Goal: Information Seeking & Learning: Check status

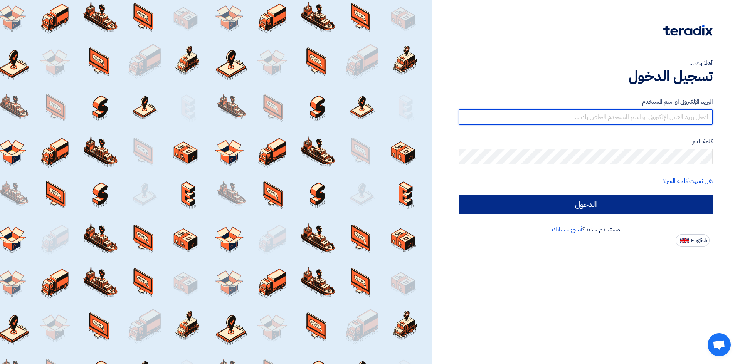
type input "[EMAIL_ADDRESS][PERSON_NAME][DOMAIN_NAME]"
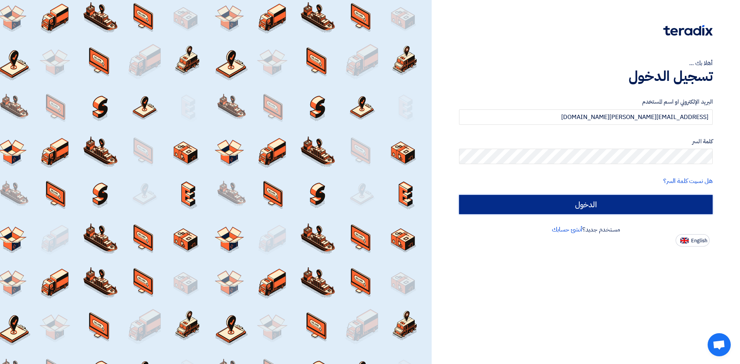
click at [597, 206] on input "الدخول" at bounding box center [586, 204] width 254 height 19
type input "Sign in"
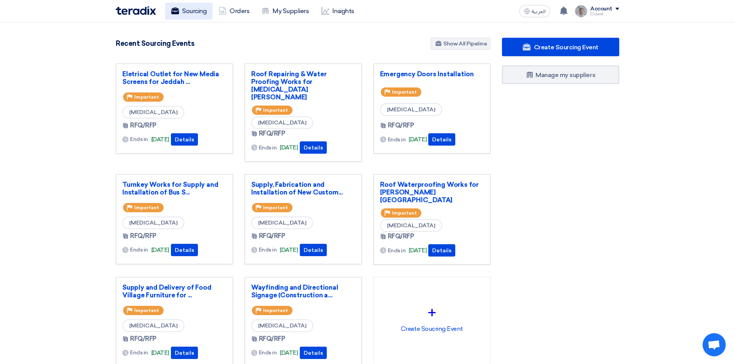
click at [189, 12] on link "Sourcing" at bounding box center [188, 11] width 47 height 17
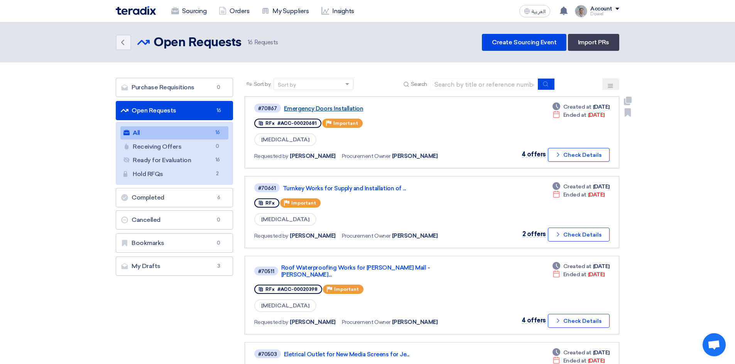
click at [322, 108] on link "Emergency Doors Installation" at bounding box center [380, 108] width 193 height 7
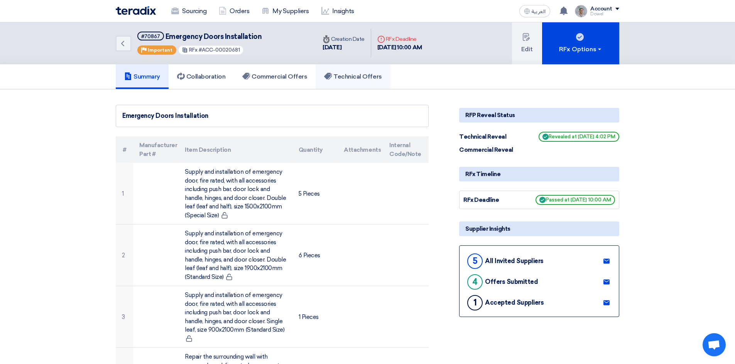
click at [354, 77] on h5 "Technical Offers" at bounding box center [352, 77] width 57 height 8
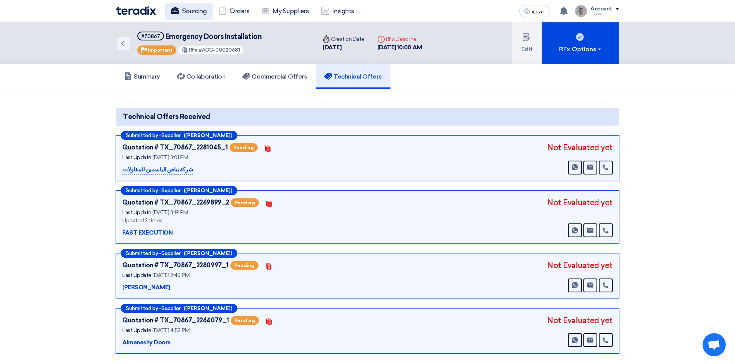
click at [183, 9] on link "Sourcing" at bounding box center [188, 11] width 47 height 17
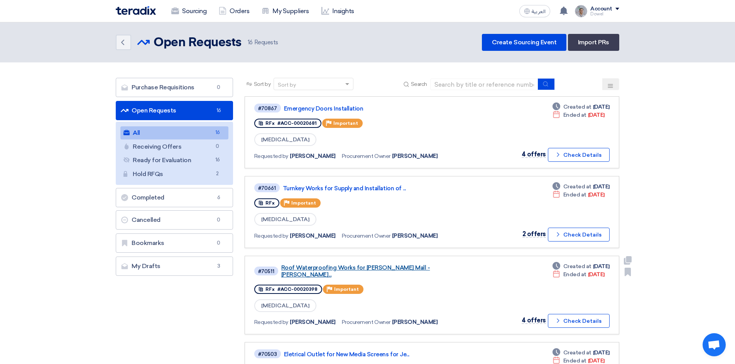
click at [361, 270] on link "Roof Waterproofing Works for [PERSON_NAME] Mall - [PERSON_NAME]..." at bounding box center [377, 272] width 193 height 14
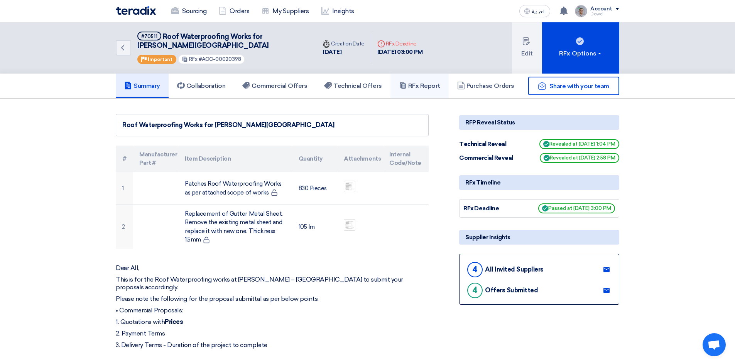
click at [414, 88] on h5 "RFx Report" at bounding box center [419, 86] width 41 height 8
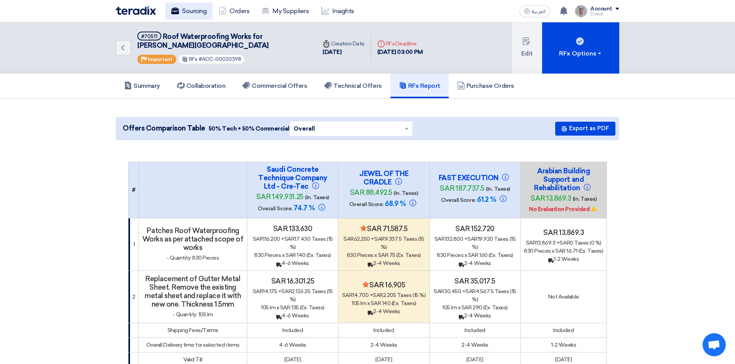
click at [200, 15] on link "Sourcing" at bounding box center [188, 11] width 47 height 17
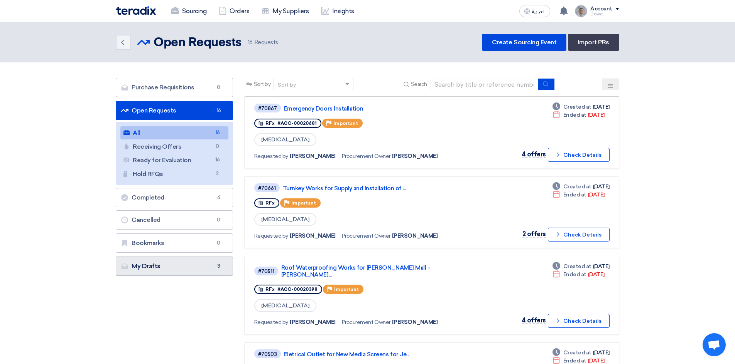
click at [168, 267] on link "My Drafts My Drafts 3" at bounding box center [174, 266] width 117 height 19
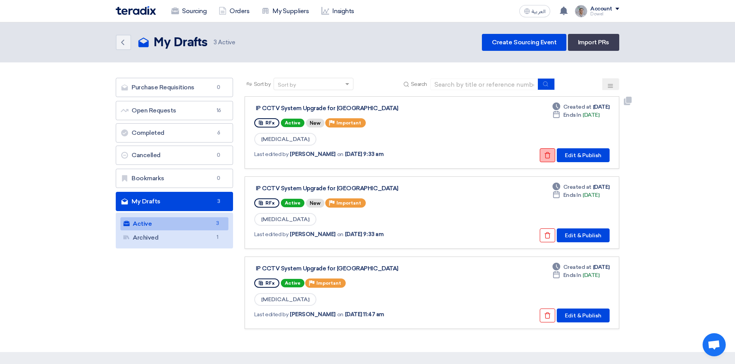
click at [548, 154] on icon "Check details" at bounding box center [547, 155] width 7 height 7
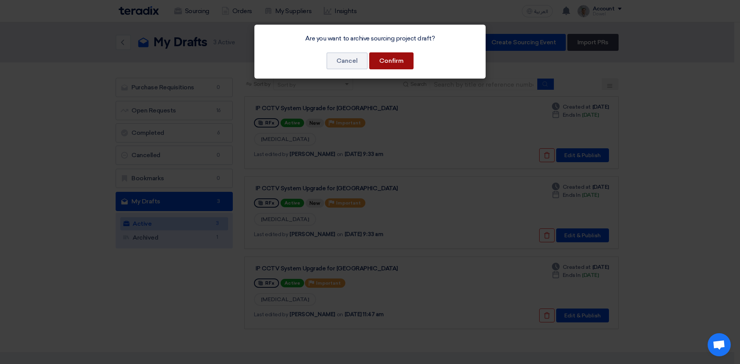
click at [391, 64] on button "Confirm" at bounding box center [391, 60] width 44 height 17
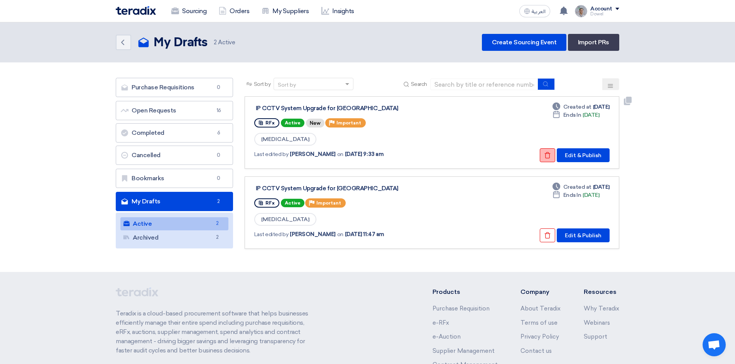
click at [549, 156] on icon "Check details" at bounding box center [547, 155] width 7 height 7
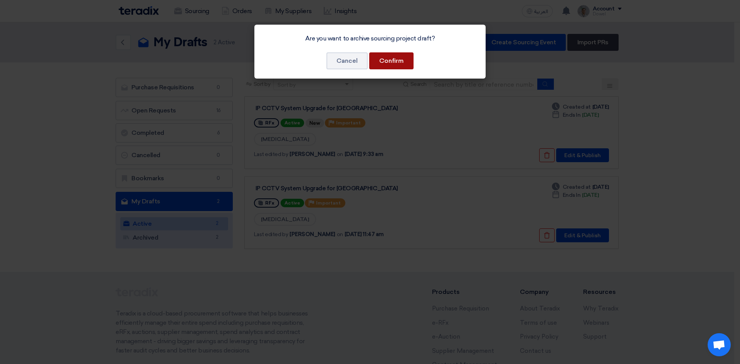
click at [398, 61] on button "Confirm" at bounding box center [391, 60] width 44 height 17
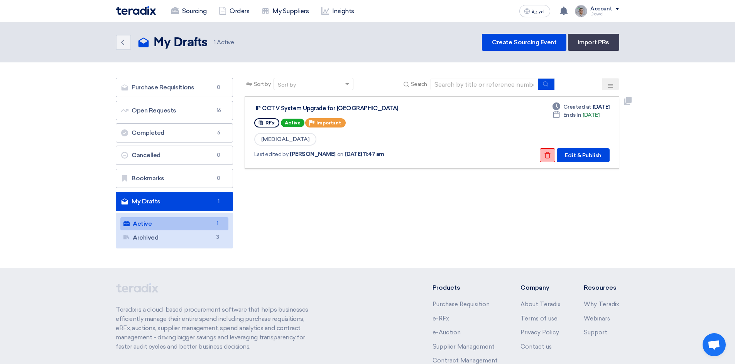
click at [549, 150] on button "Check details" at bounding box center [546, 155] width 15 height 14
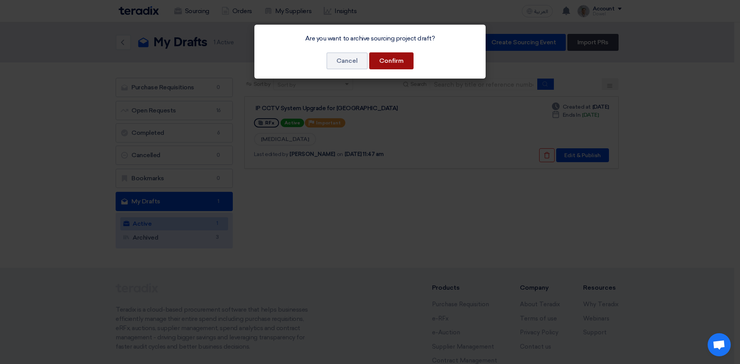
click at [394, 57] on button "Confirm" at bounding box center [391, 60] width 44 height 17
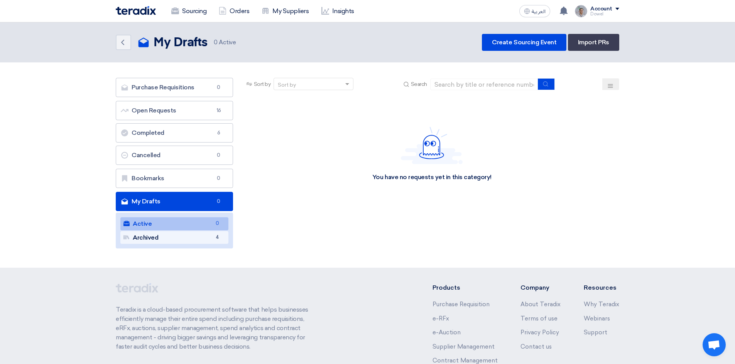
click at [158, 239] on link "Archived Archived 4" at bounding box center [174, 237] width 108 height 13
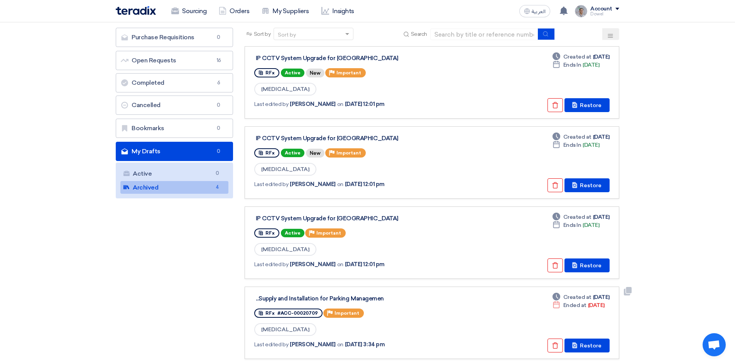
scroll to position [116, 0]
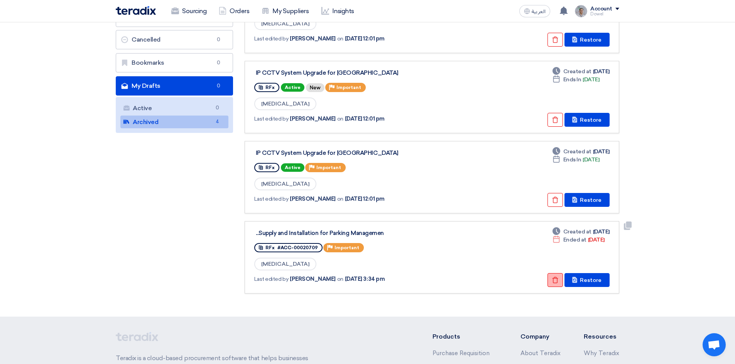
click at [558, 277] on icon "Check details" at bounding box center [554, 280] width 7 height 7
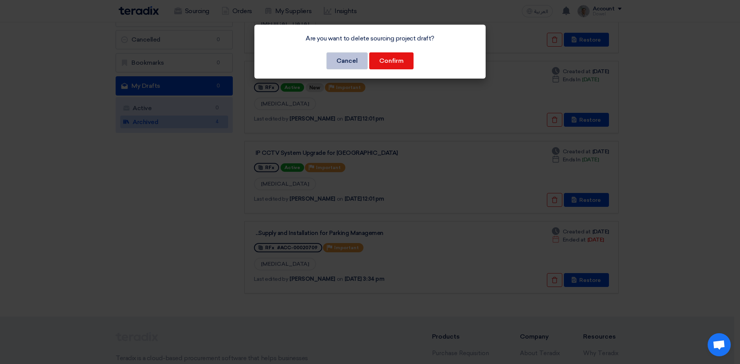
click at [340, 64] on button "Cancel" at bounding box center [347, 60] width 41 height 17
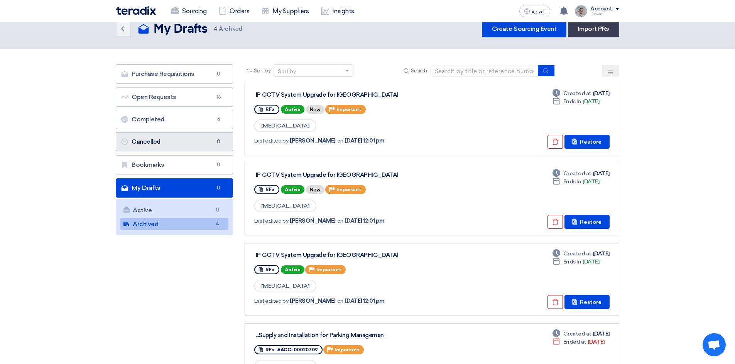
scroll to position [0, 0]
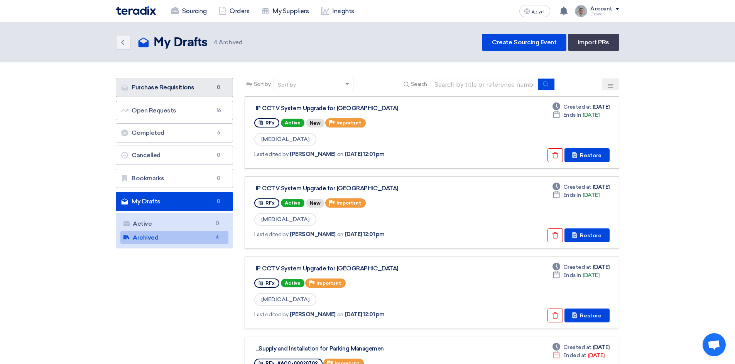
click at [172, 88] on link "Purchase Requisitions Purchase Requisitions 0" at bounding box center [174, 87] width 117 height 19
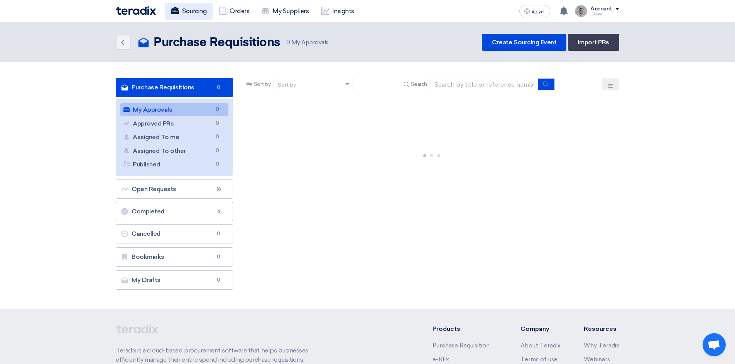
click at [187, 14] on link "Sourcing" at bounding box center [188, 11] width 47 height 17
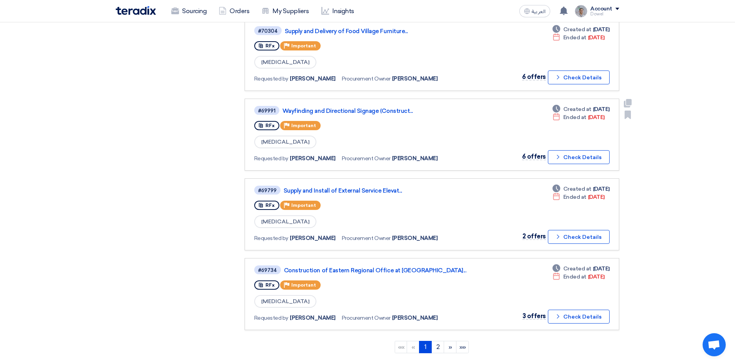
scroll to position [578, 0]
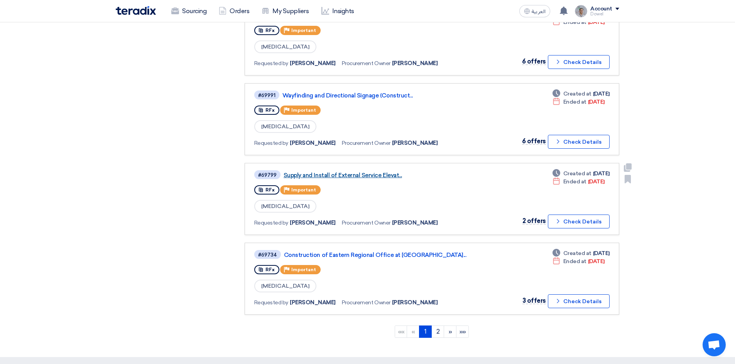
click at [363, 172] on link "Supply and Install of External Service Elevat..." at bounding box center [379, 175] width 193 height 7
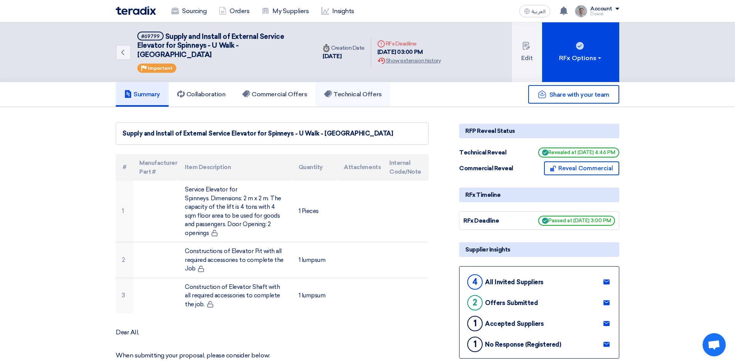
click at [367, 91] on h5 "Technical Offers" at bounding box center [352, 95] width 57 height 8
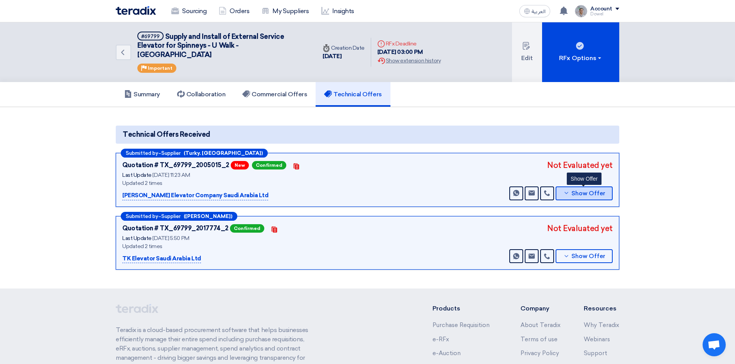
click at [573, 191] on span "Show Offer" at bounding box center [588, 194] width 34 height 6
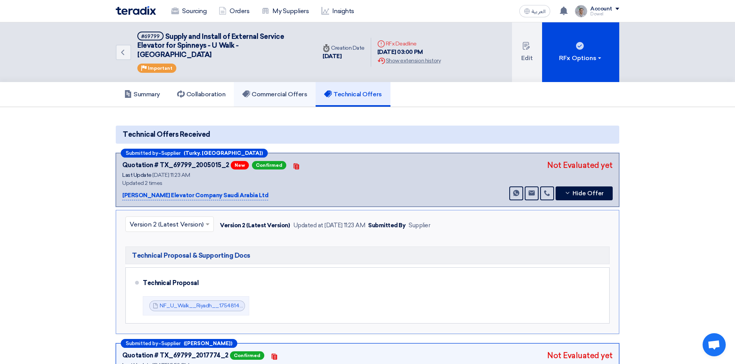
click at [267, 91] on h5 "Commercial Offers" at bounding box center [274, 95] width 65 height 8
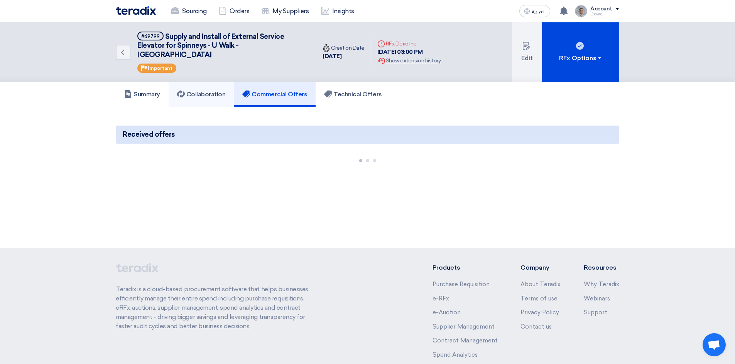
click at [216, 91] on h5 "Collaboration" at bounding box center [201, 95] width 49 height 8
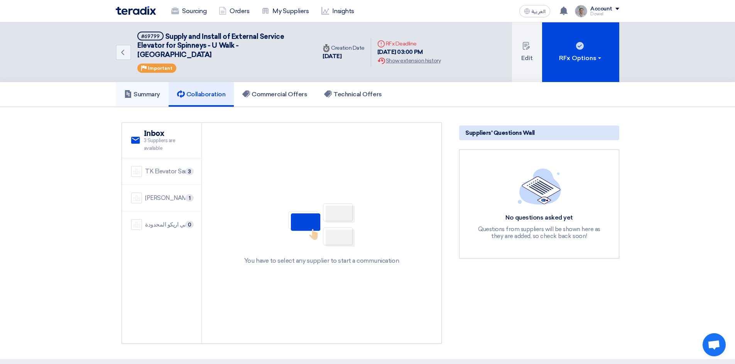
click at [137, 91] on link "Summary" at bounding box center [142, 94] width 53 height 25
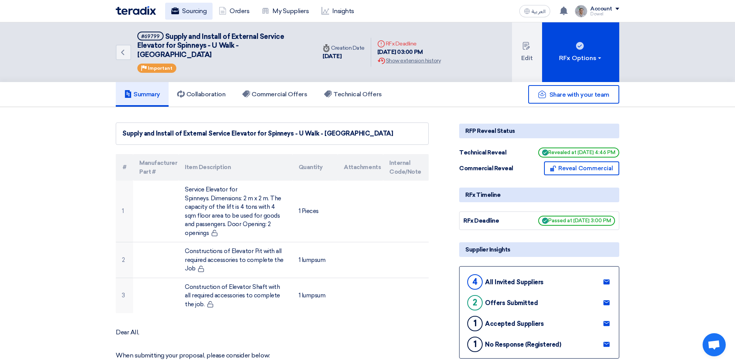
click at [194, 12] on link "Sourcing" at bounding box center [188, 11] width 47 height 17
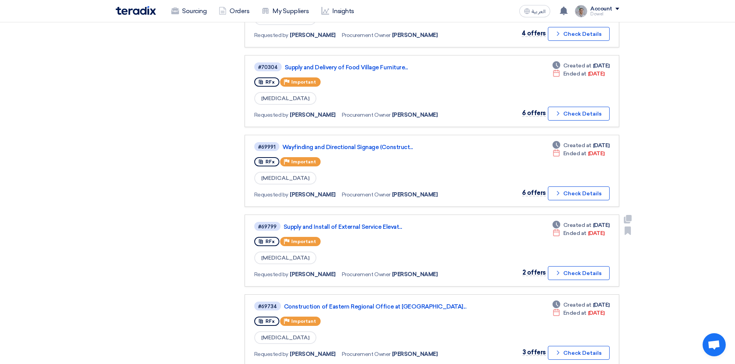
scroll to position [656, 0]
